Goal: Use online tool/utility: Utilize a website feature to perform a specific function

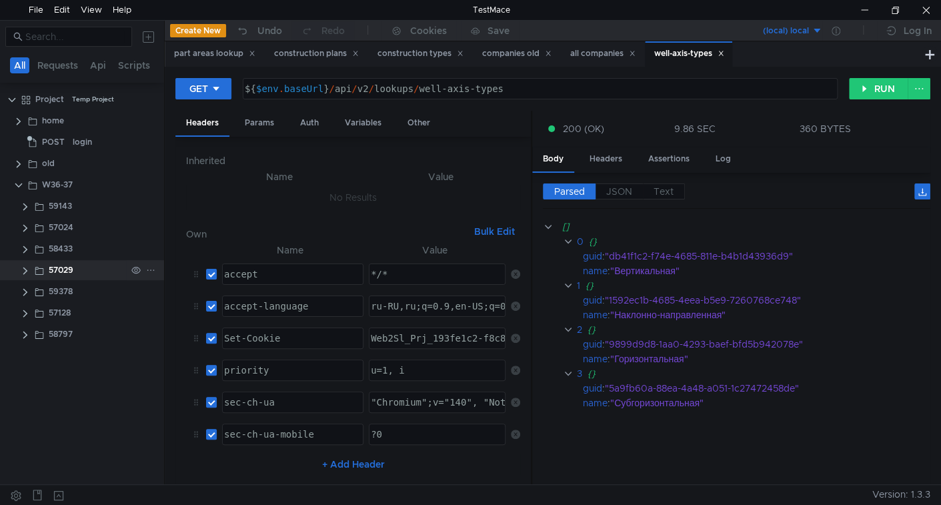
click at [23, 270] on clr-icon at bounding box center [25, 270] width 11 height 11
click at [71, 289] on span "POST" at bounding box center [66, 291] width 23 height 20
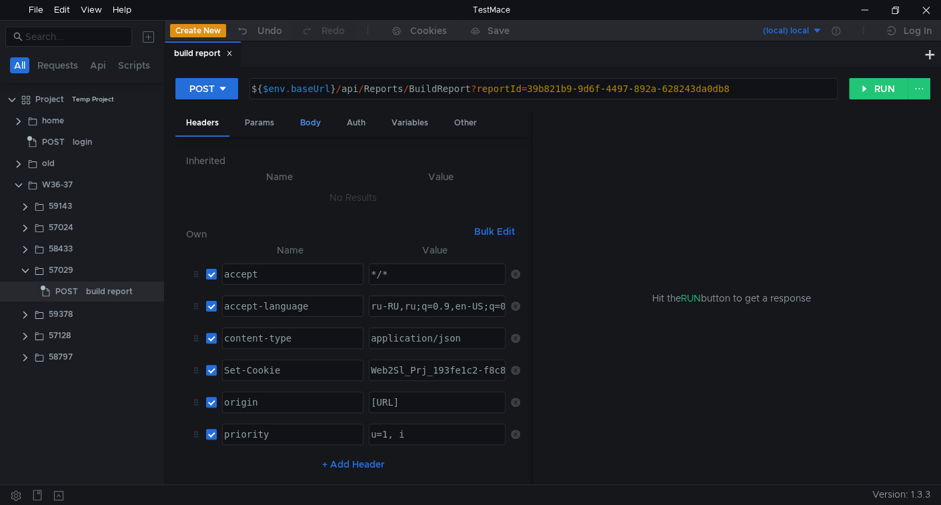
click at [311, 125] on div "Body" at bounding box center [310, 123] width 42 height 25
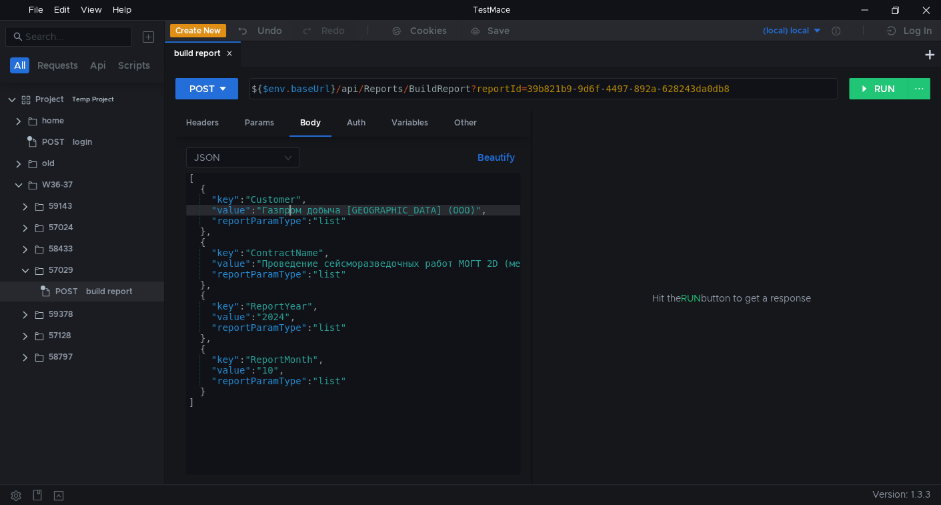
click at [291, 205] on div "[ { "key" : "Customer" , "value" : "Газпром добыча Иркутск (ООО)" , "reportPara…" at bounding box center [611, 334] width 851 height 322
drag, startPoint x: 291, startPoint y: 205, endPoint x: 423, endPoint y: 207, distance: 132.0
click at [423, 207] on div "[ { "key" : "Customer" , "value" : "Газпром добыча Иркутск (ООО)" , "reportPara…" at bounding box center [611, 334] width 851 height 322
paste textarea "вьет"
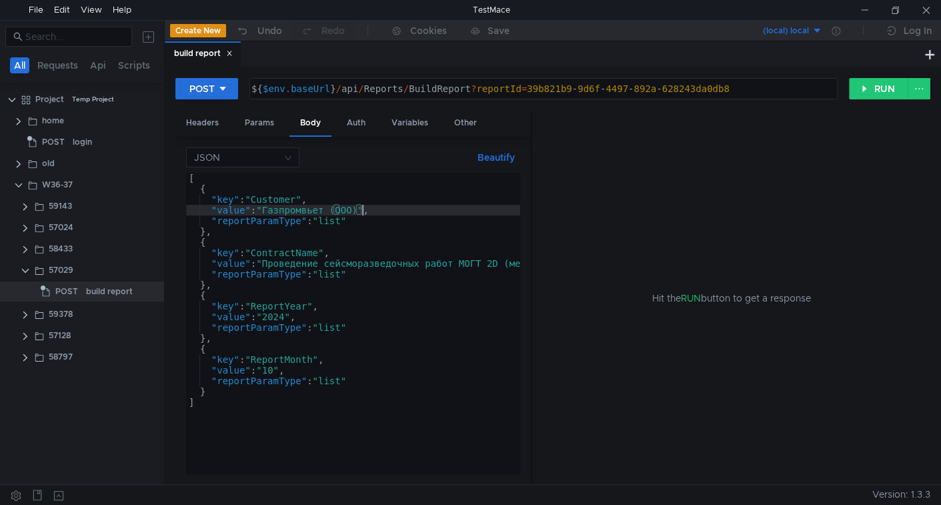
drag, startPoint x: 277, startPoint y: 263, endPoint x: 401, endPoint y: 281, distance: 124.7
click at [277, 263] on div "[ { "key" : "Customer" , "value" : "Газпромвьет (ООО)" , "reportParamType" : "l…" at bounding box center [611, 331] width 851 height 317
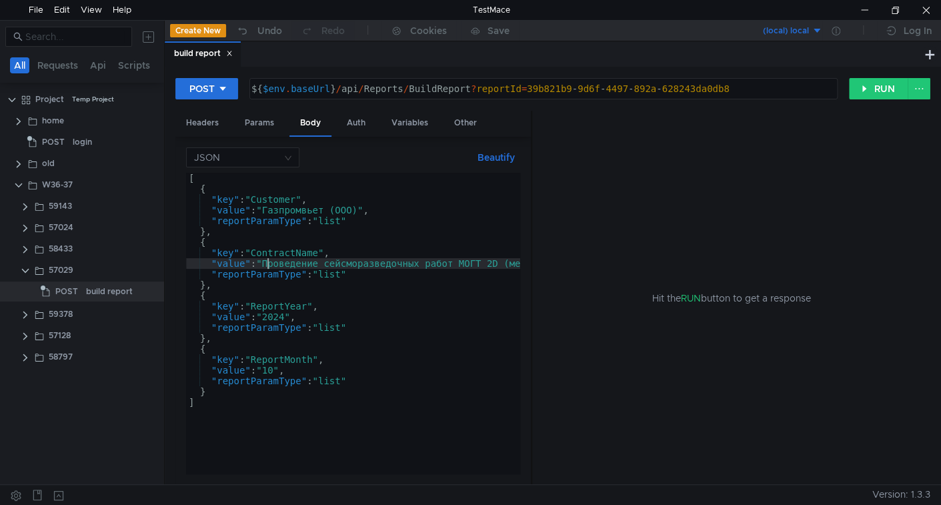
scroll to position [0, 516]
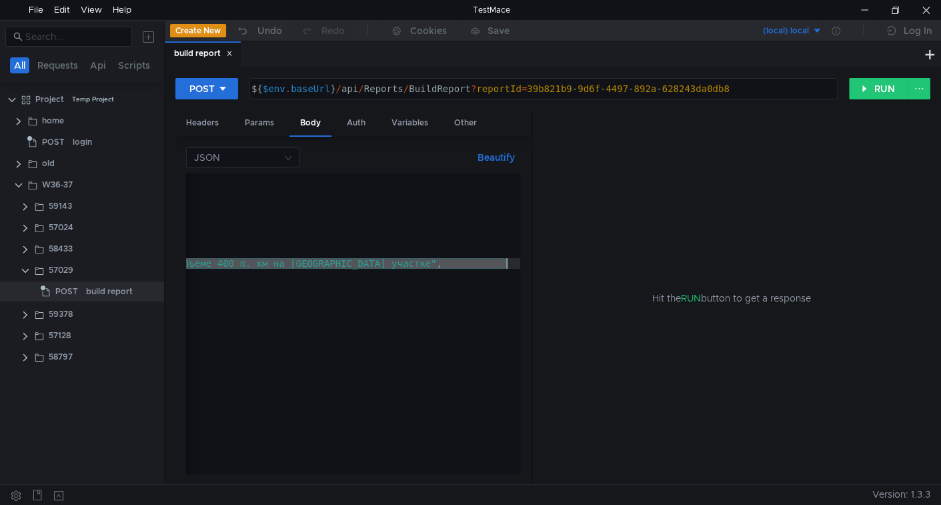
paste textarea "83/2-Аг"
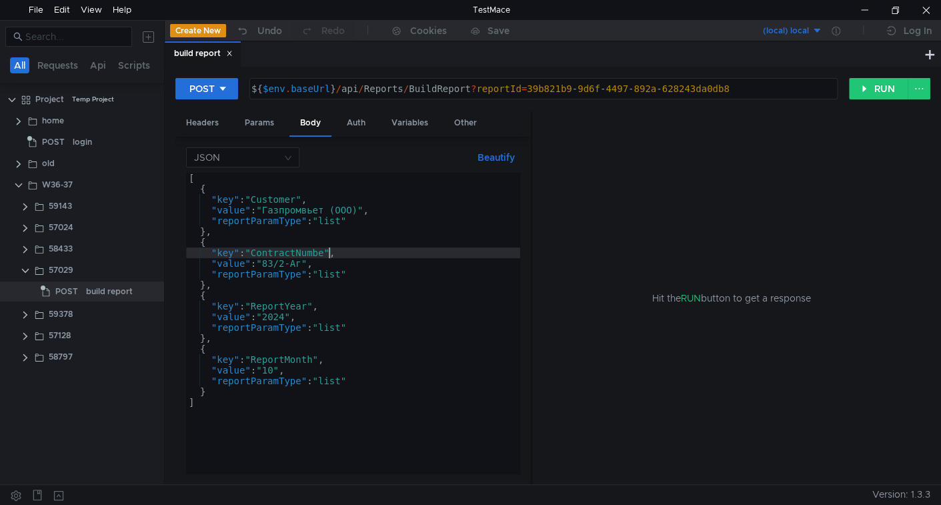
scroll to position [0, 9]
click at [293, 319] on div "[ { "key" : "Customer" , "value" : "Газпромвьет (ООО)" , "reportParamType" : "l…" at bounding box center [353, 334] width 334 height 322
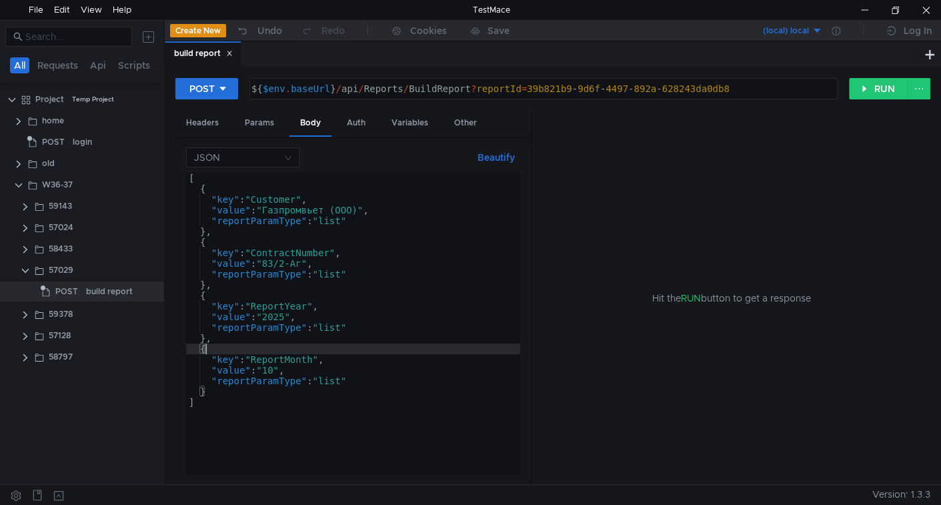
scroll to position [0, 0]
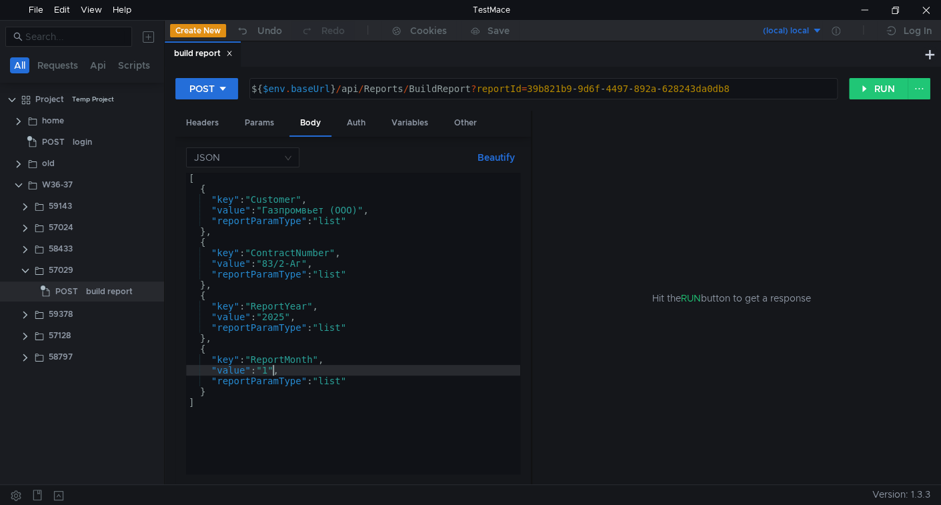
type textarea ""value": "1","
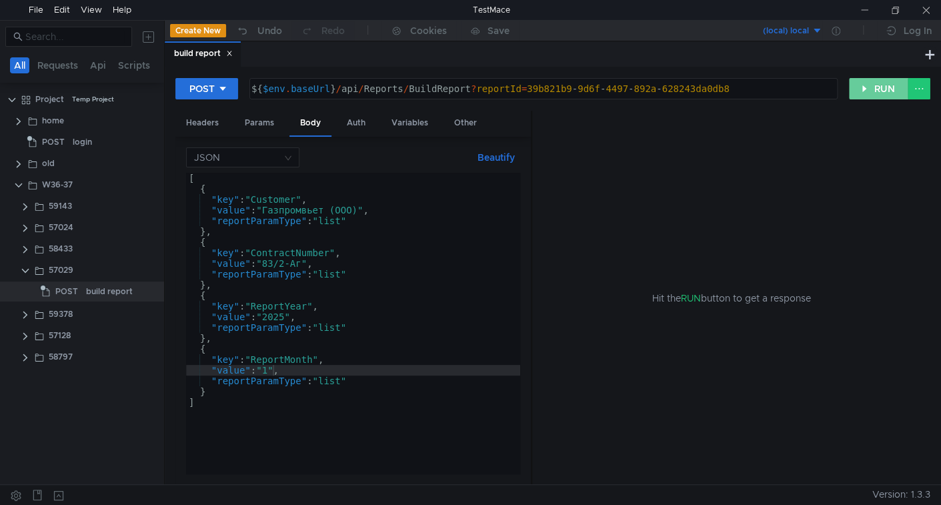
drag, startPoint x: 867, startPoint y: 88, endPoint x: 557, endPoint y: 182, distance: 323.9
click at [867, 89] on button "RUN" at bounding box center [878, 88] width 59 height 21
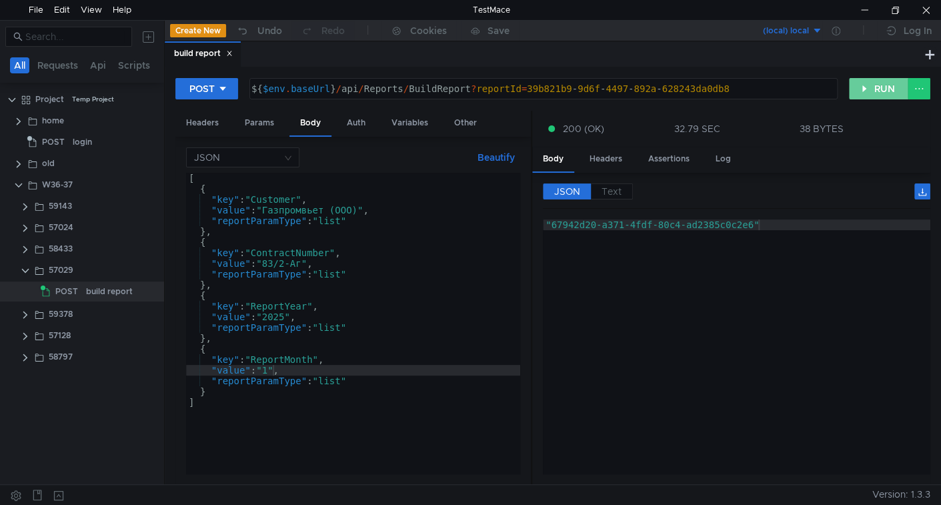
drag, startPoint x: 859, startPoint y: 91, endPoint x: 810, endPoint y: 153, distance: 78.8
click at [857, 93] on button "RUN" at bounding box center [878, 88] width 59 height 21
click at [881, 86] on button "RUN" at bounding box center [878, 88] width 59 height 21
click at [19, 161] on clr-icon at bounding box center [18, 164] width 11 height 11
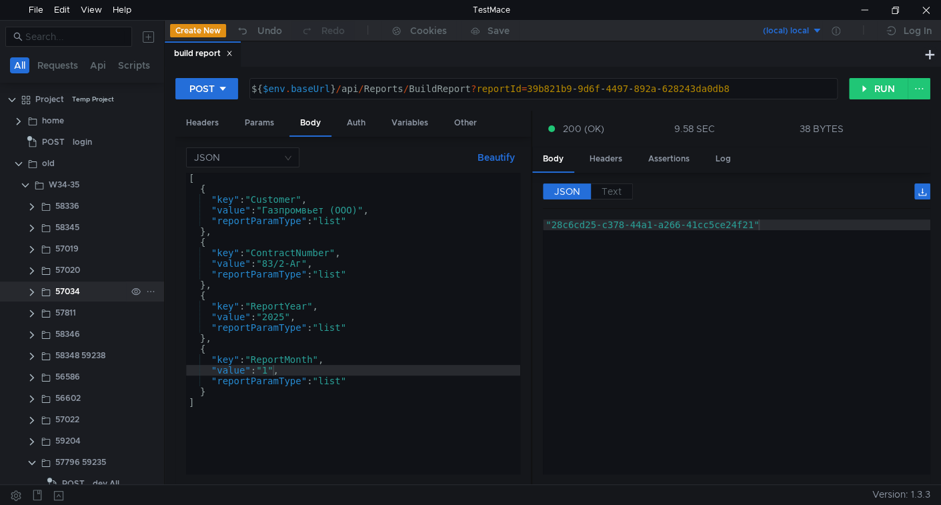
click at [29, 290] on clr-icon at bounding box center [32, 292] width 11 height 11
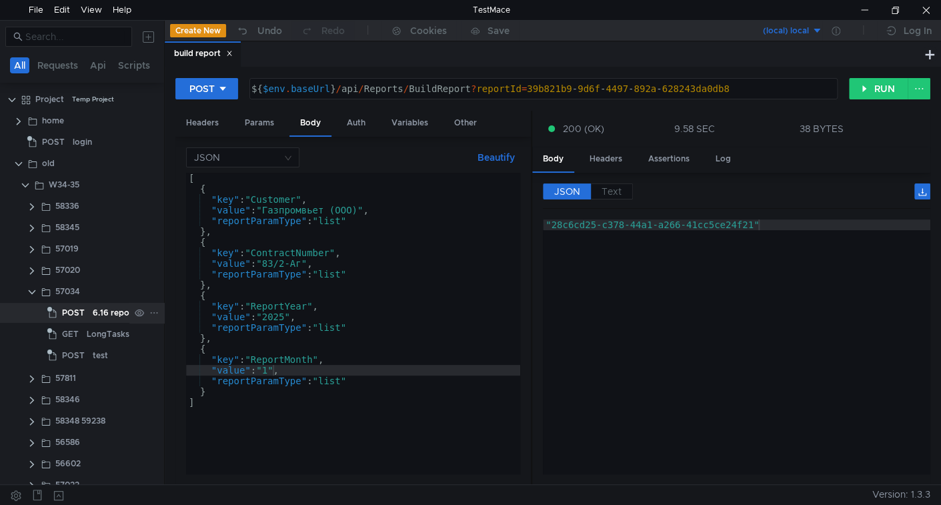
click at [72, 309] on span "POST" at bounding box center [73, 313] width 23 height 20
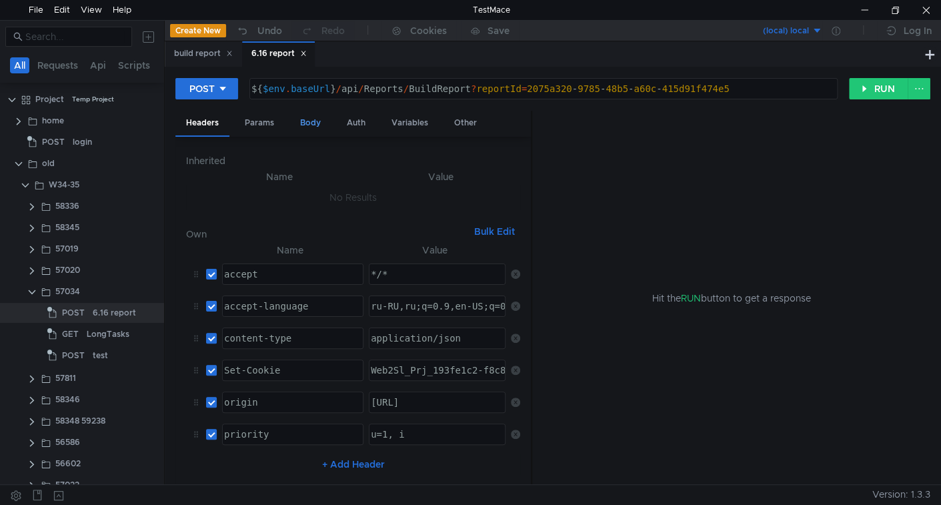
click at [318, 124] on div "Body" at bounding box center [310, 123] width 42 height 25
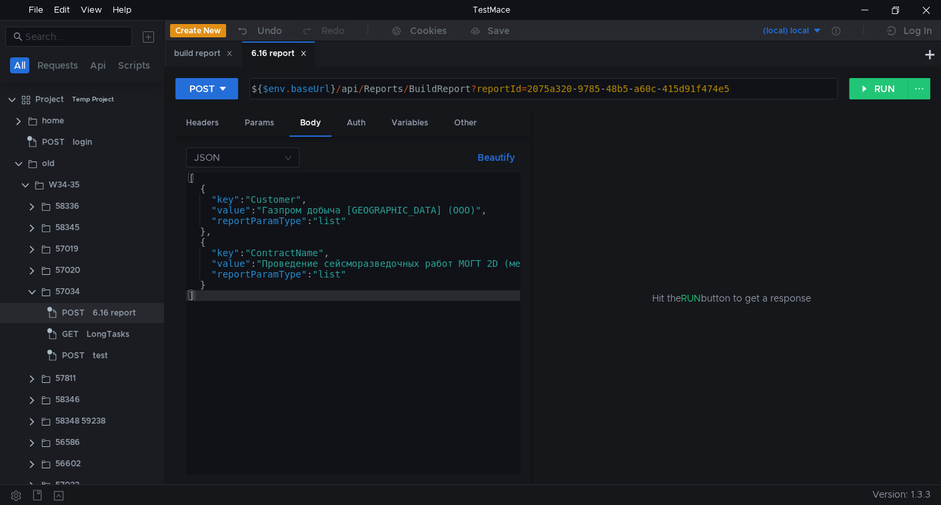
click at [297, 253] on div "[ { "key" : "Customer" , "value" : "Газпром добыча Иркутск (ООО)" , "reportPara…" at bounding box center [611, 334] width 851 height 322
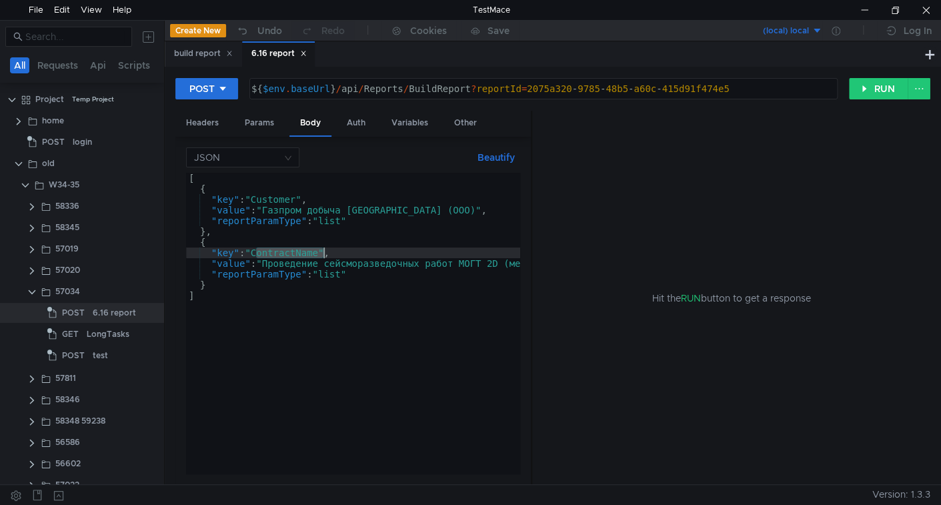
click at [297, 253] on div "[ { "key" : "Customer" , "value" : "Газпром добыча Иркутск (ООО)" , "reportPara…" at bounding box center [611, 334] width 851 height 322
click at [298, 251] on div "[ { "key" : "Customer" , "value" : "Газпром добыча Иркутск (ООО)" , "reportPara…" at bounding box center [353, 323] width 334 height 301
click at [298, 251] on div "[ { "key" : "Customer" , "value" : "Газпром добыча Иркутск (ООО)" , "reportPara…" at bounding box center [611, 334] width 851 height 322
paste textarea "umber"
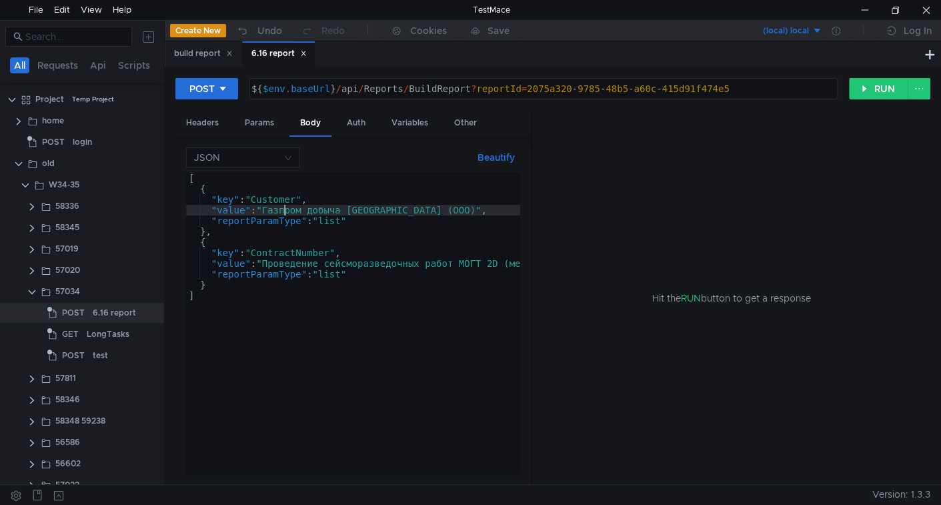
click at [285, 207] on div "[ { "key" : "Customer" , "value" : "Газпром добыча Иркутск (ООО)" , "reportPara…" at bounding box center [611, 331] width 851 height 317
drag, startPoint x: 285, startPoint y: 207, endPoint x: 424, endPoint y: 209, distance: 139.3
click at [424, 209] on div "[ { "key" : "Customer" , "value" : "Газпром добыча Иркутск (ООО)" , "reportPara…" at bounding box center [611, 331] width 851 height 317
paste textarea "вьет"
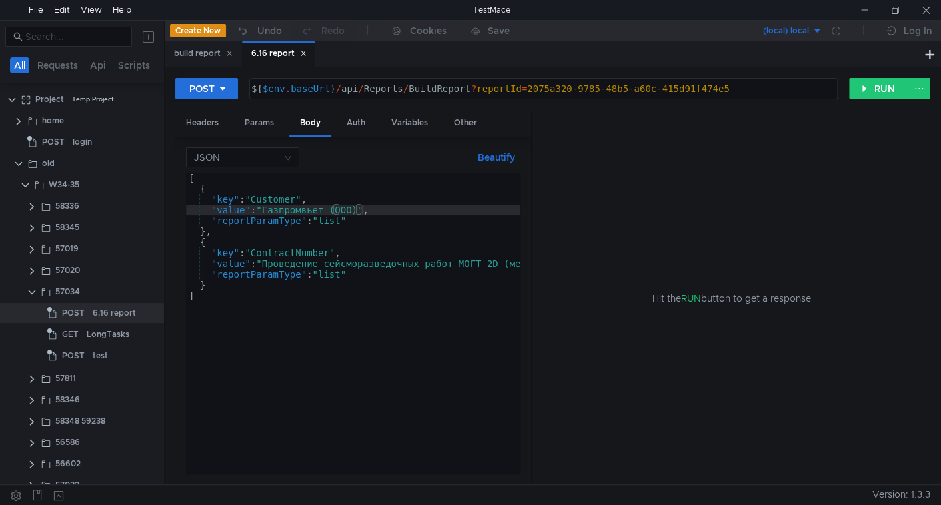
click at [275, 263] on div "[ { "key" : "Customer" , "value" : "Газпромвьет (ООО)" , "reportParamType" : "l…" at bounding box center [611, 331] width 851 height 317
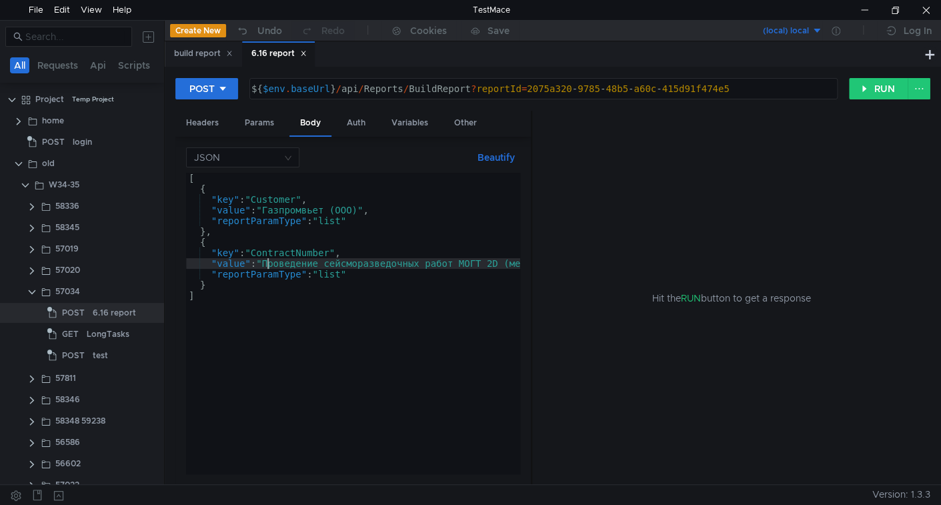
scroll to position [0, 516]
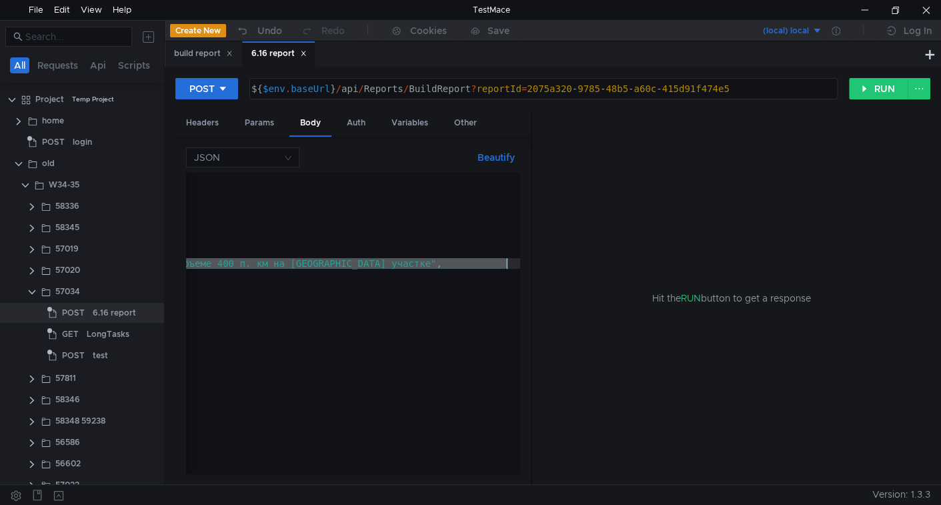
paste textarea "83/2-Аг"
type textarea ""value": "83/2-Аг","
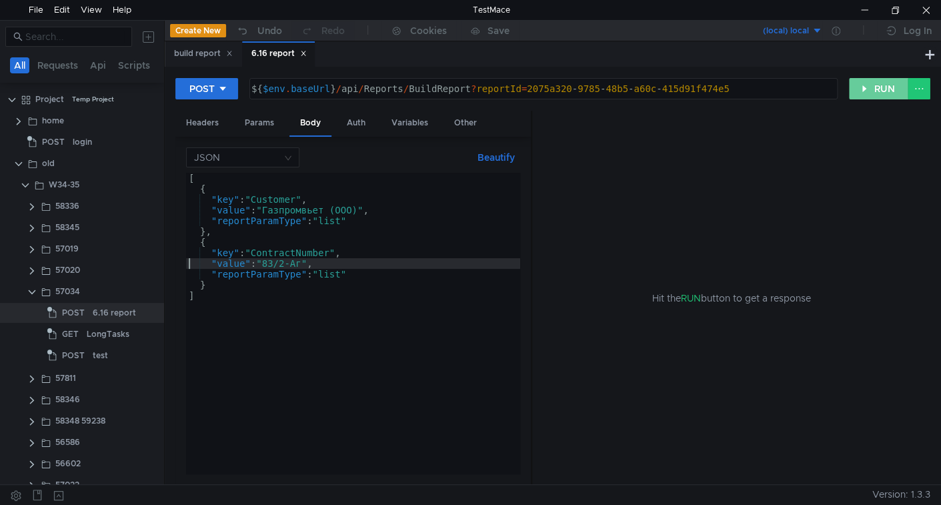
drag, startPoint x: 877, startPoint y: 87, endPoint x: 725, endPoint y: 101, distance: 151.9
click at [877, 88] on button "RUN" at bounding box center [878, 88] width 59 height 21
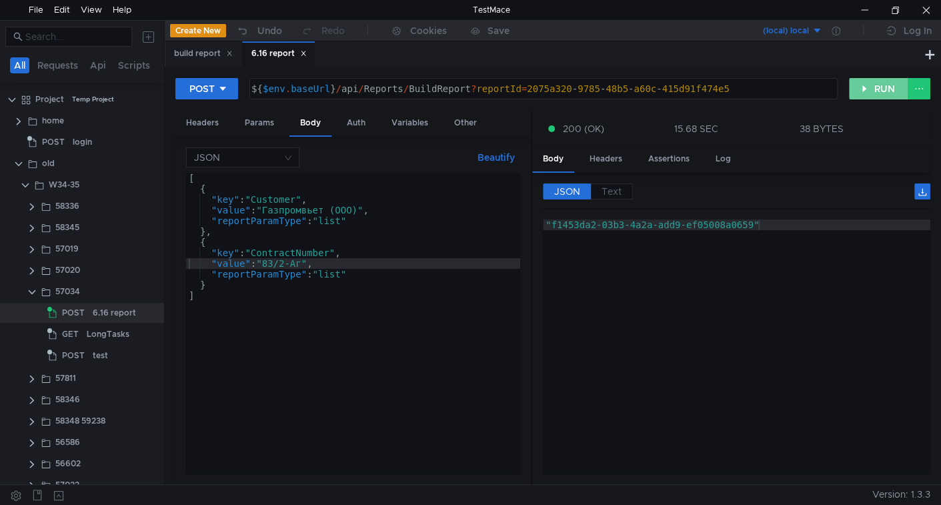
click at [875, 88] on button "RUN" at bounding box center [878, 88] width 59 height 21
click at [193, 54] on div "build report" at bounding box center [203, 54] width 59 height 14
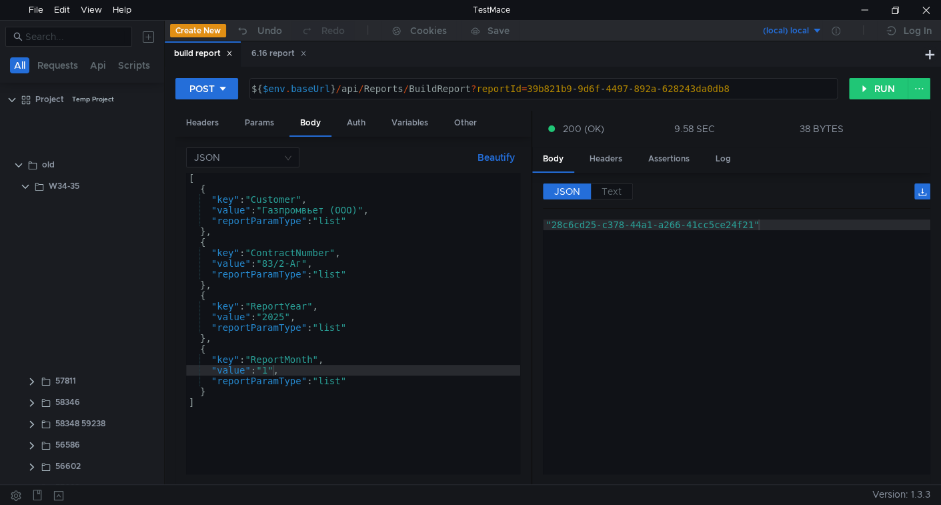
scroll to position [617, 0]
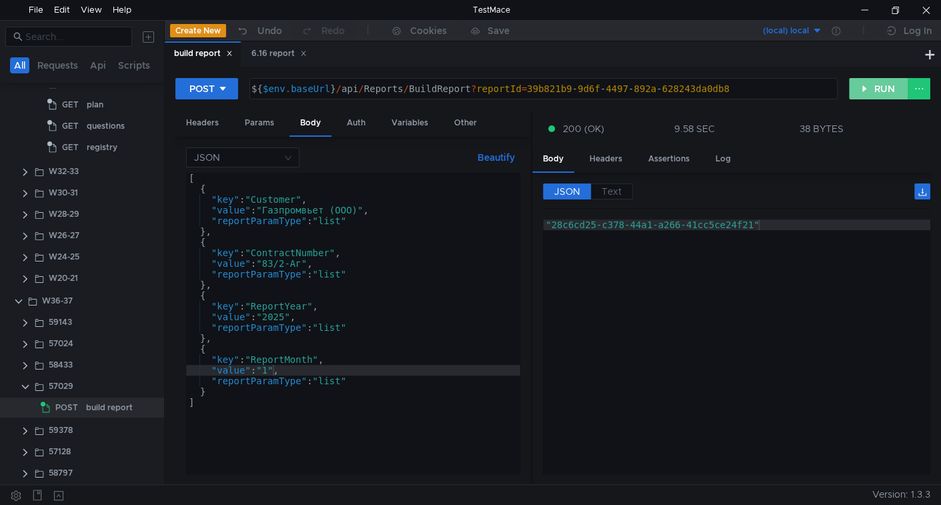
click at [866, 88] on button "RUN" at bounding box center [878, 88] width 59 height 21
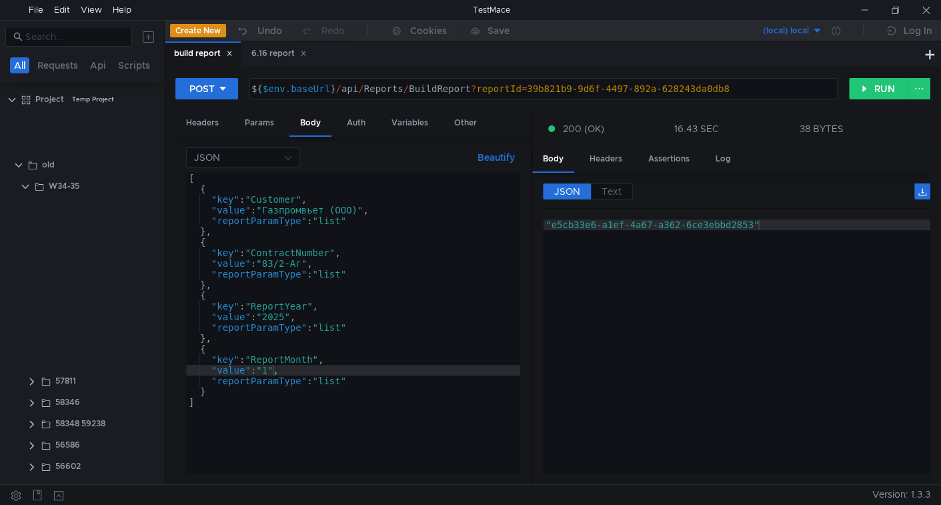
scroll to position [617, 0]
